Goal: Information Seeking & Learning: Find specific fact

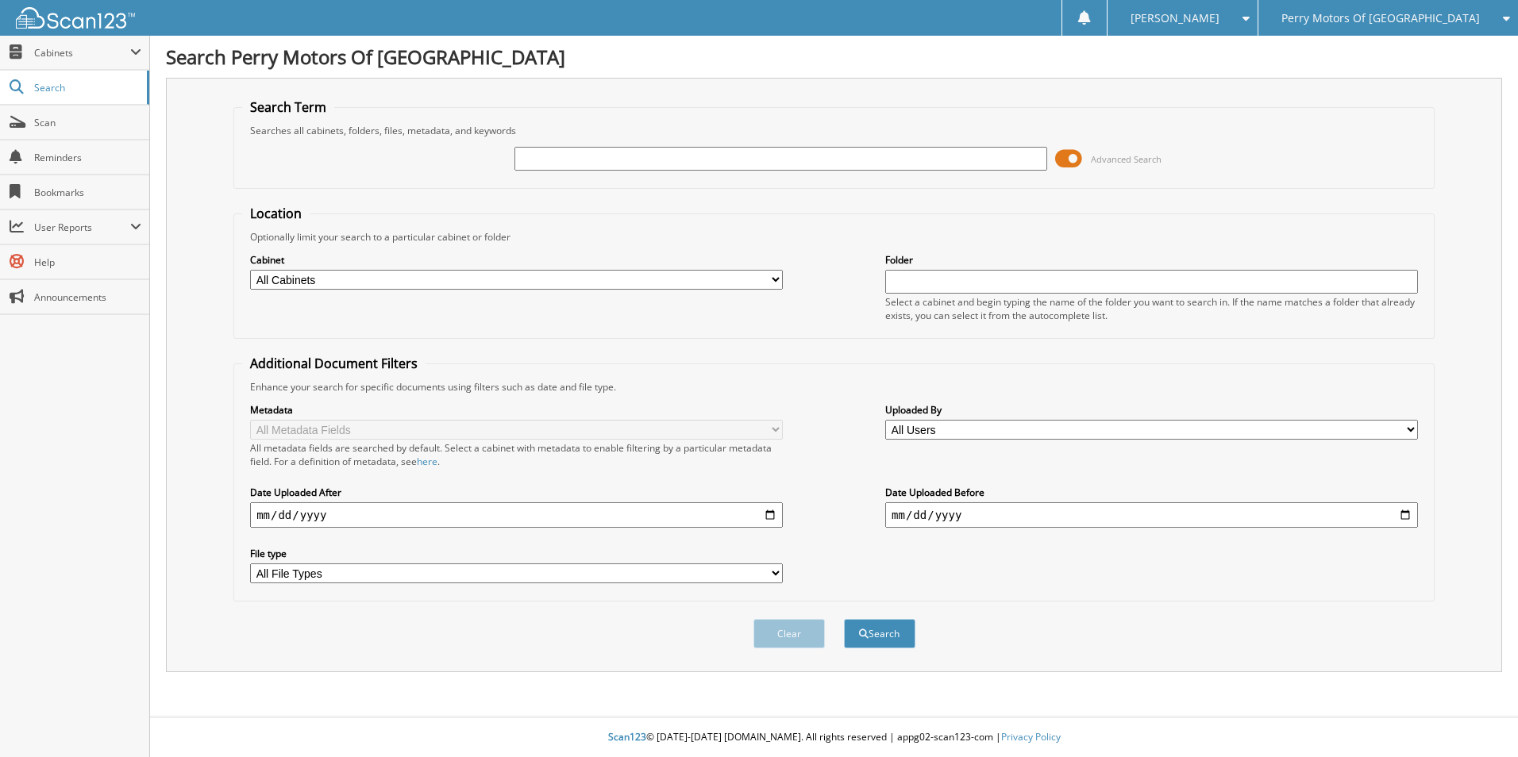
click at [567, 158] on input "text" at bounding box center [780, 159] width 533 height 24
type input "j23432a"
click at [844, 619] on button "Search" at bounding box center [879, 633] width 71 height 29
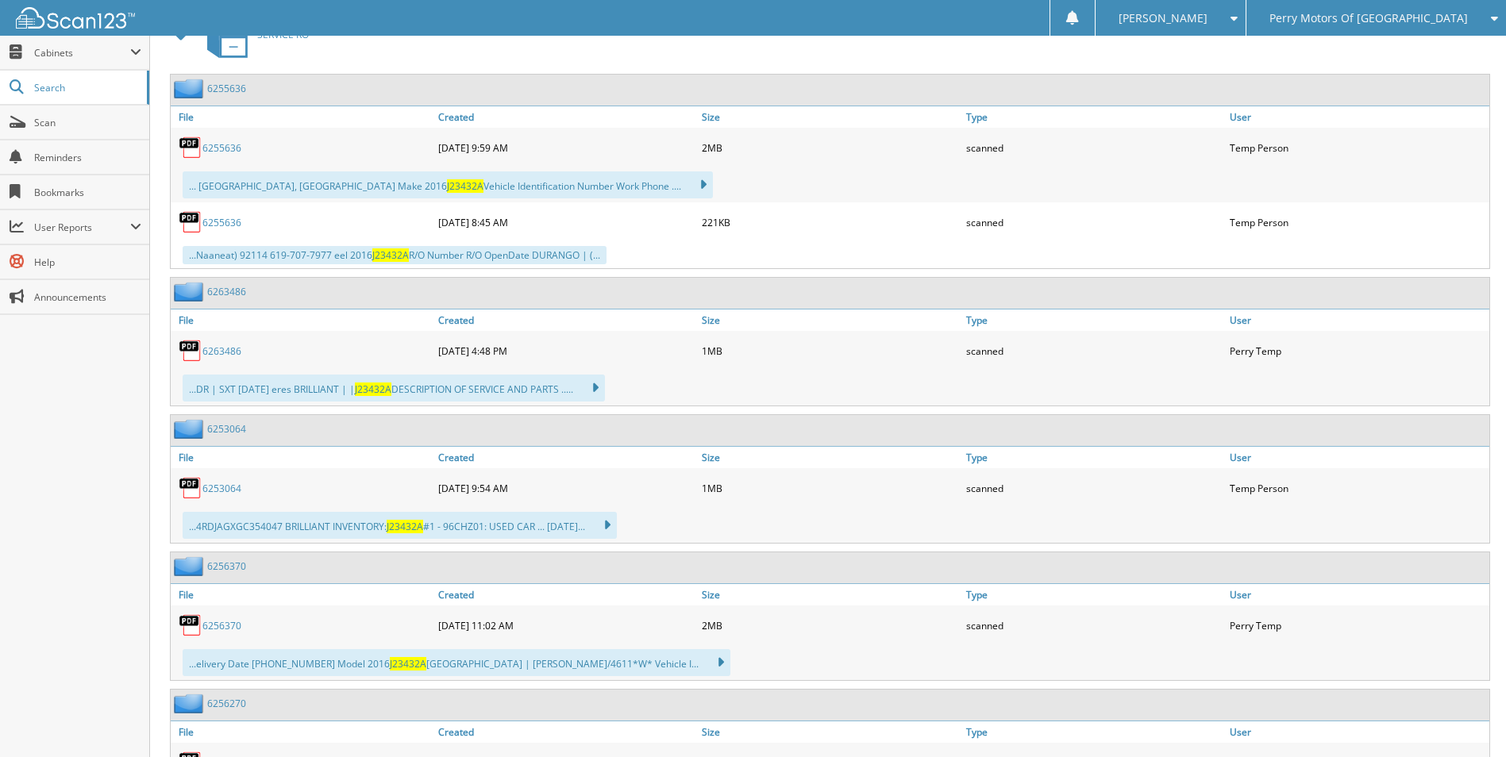
scroll to position [1332, 0]
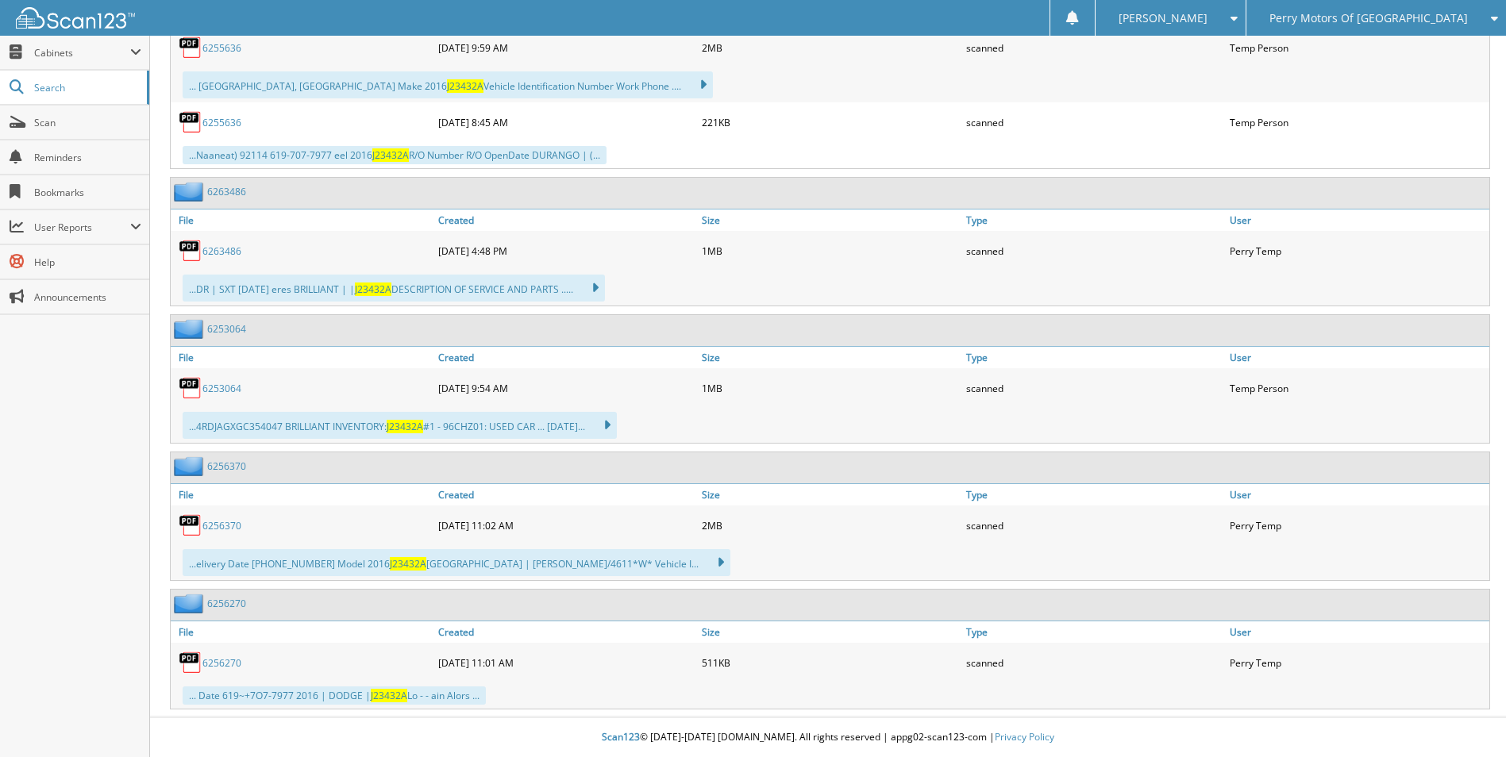
click at [195, 661] on img at bounding box center [191, 663] width 24 height 24
click at [191, 661] on img at bounding box center [191, 663] width 24 height 24
click at [209, 601] on link "6256270" at bounding box center [226, 603] width 39 height 13
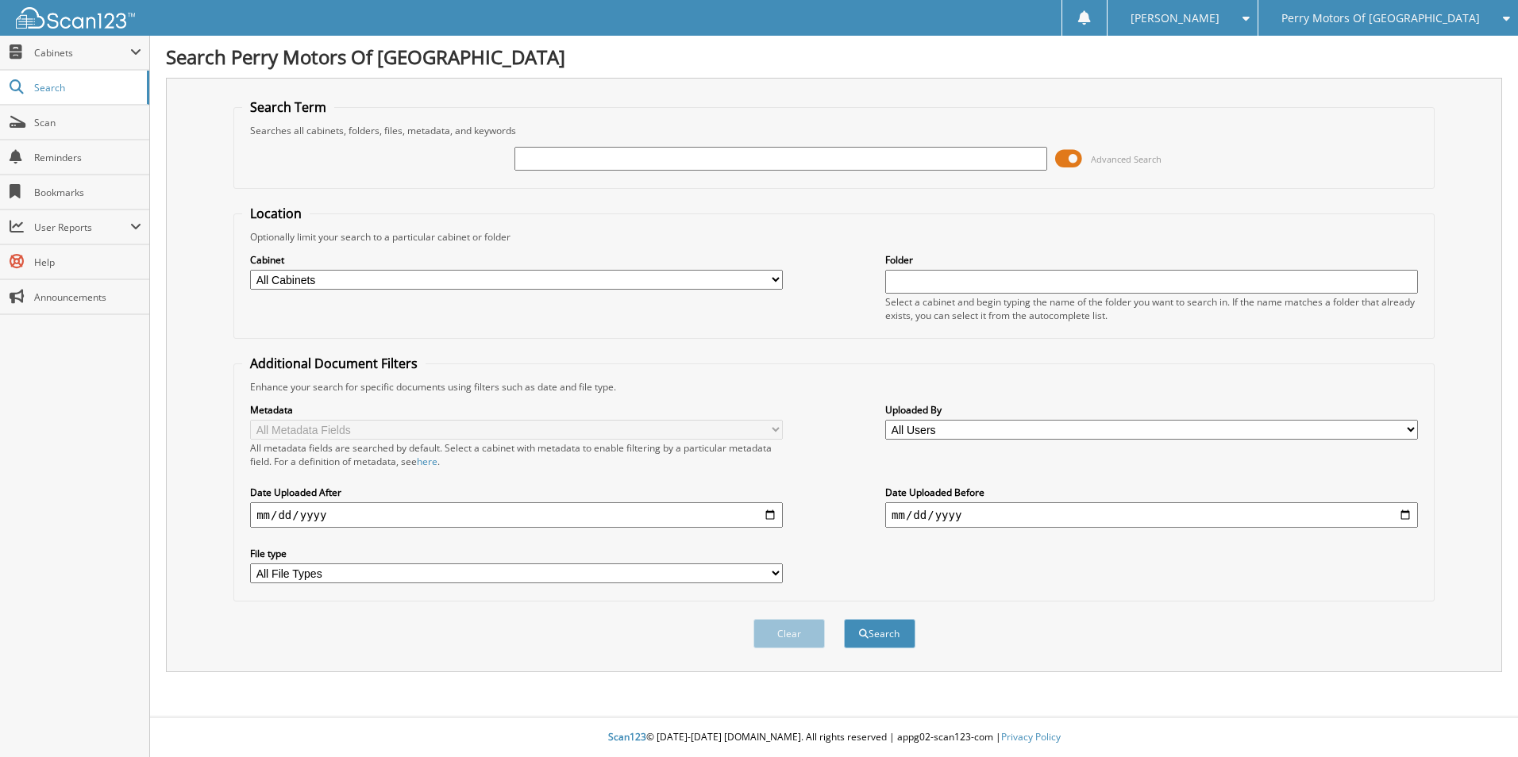
click at [603, 166] on input "text" at bounding box center [780, 159] width 533 height 24
type input "j23432a"
click at [844, 619] on button "Search" at bounding box center [879, 633] width 71 height 29
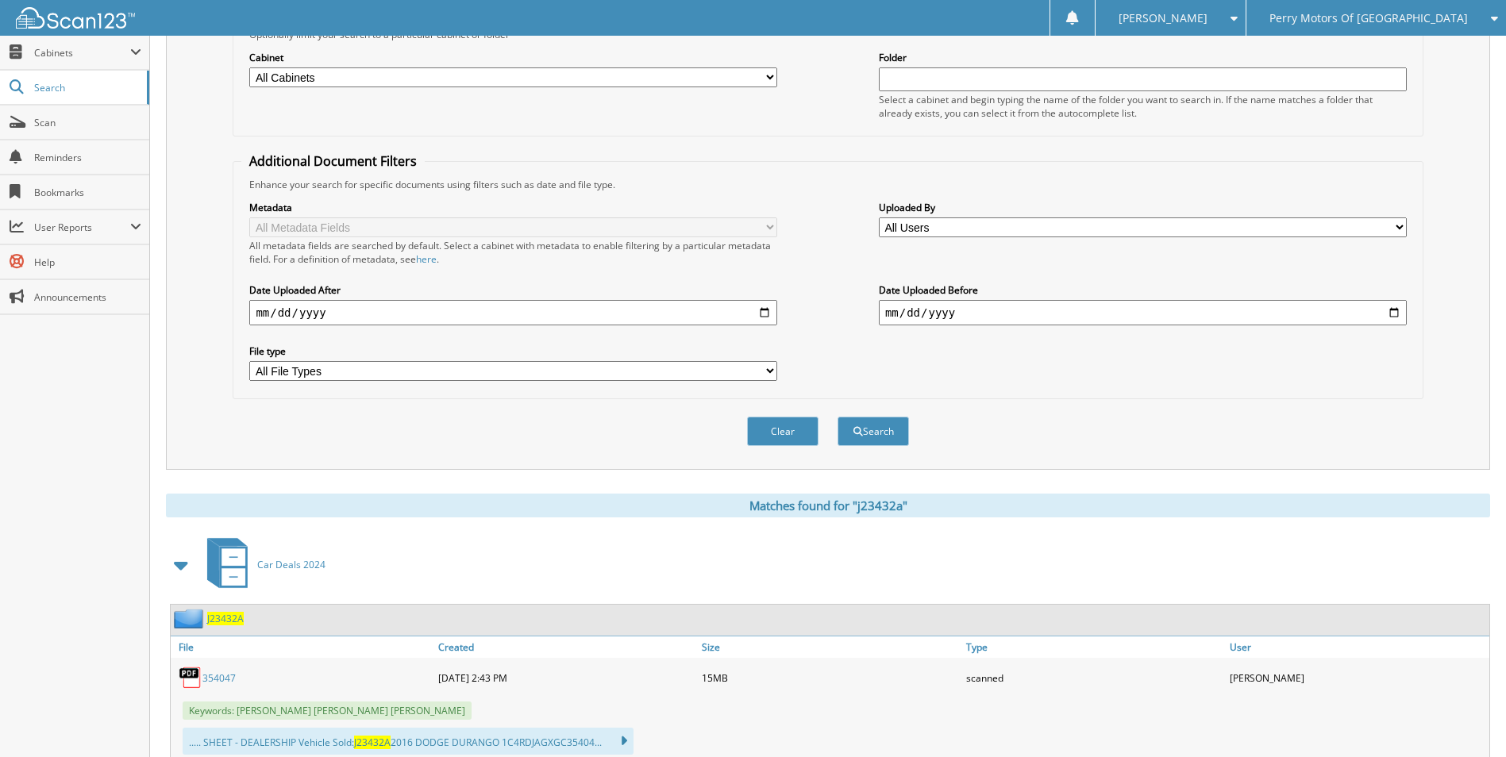
scroll to position [397, 0]
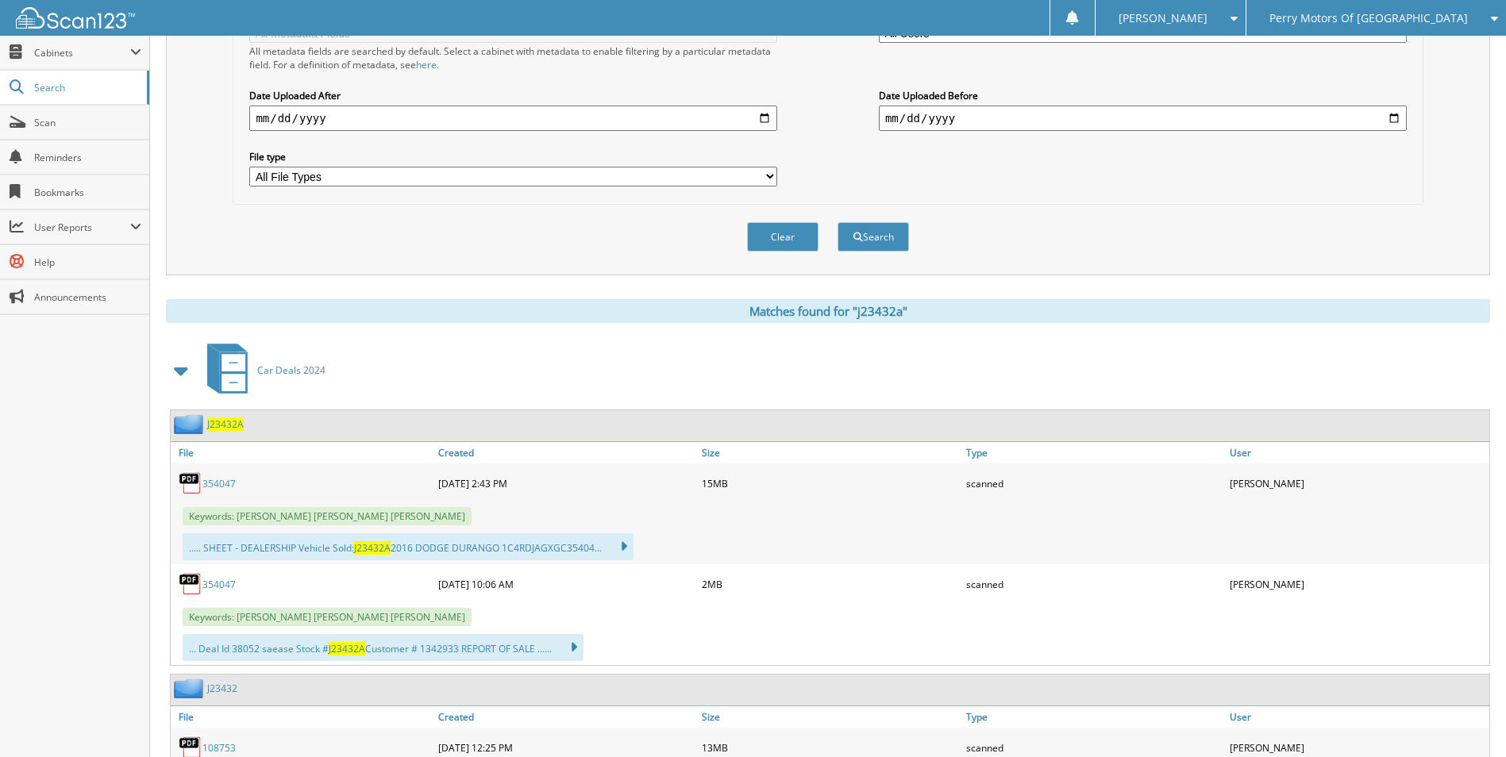
click at [216, 482] on link "354047" at bounding box center [218, 483] width 33 height 13
click at [211, 581] on link "354047" at bounding box center [218, 584] width 33 height 13
